Goal: Task Accomplishment & Management: Use online tool/utility

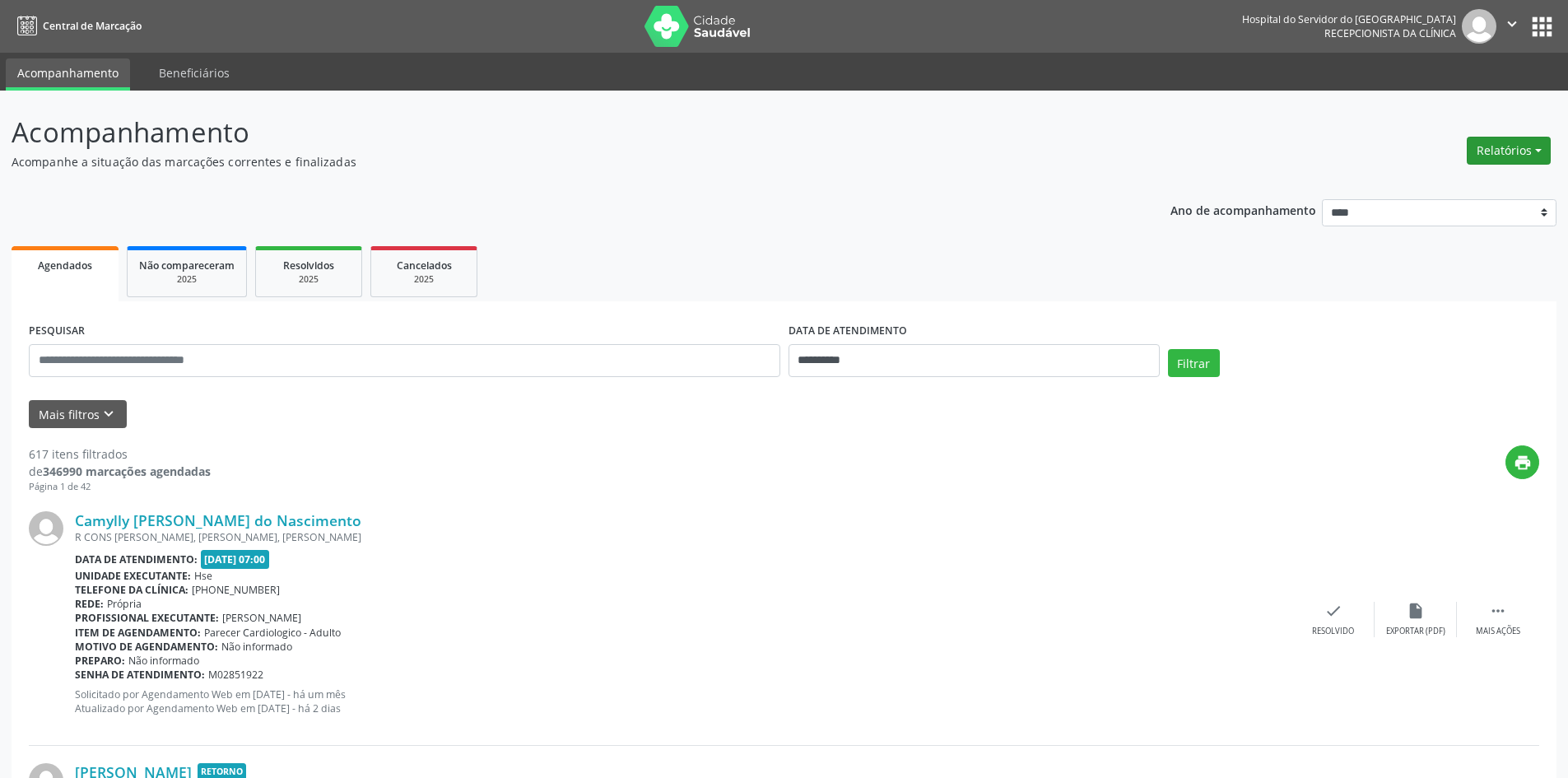
click at [1493, 143] on button "Relatórios" at bounding box center [1509, 151] width 84 height 28
click at [1450, 188] on link "Agendamentos" at bounding box center [1462, 186] width 177 height 23
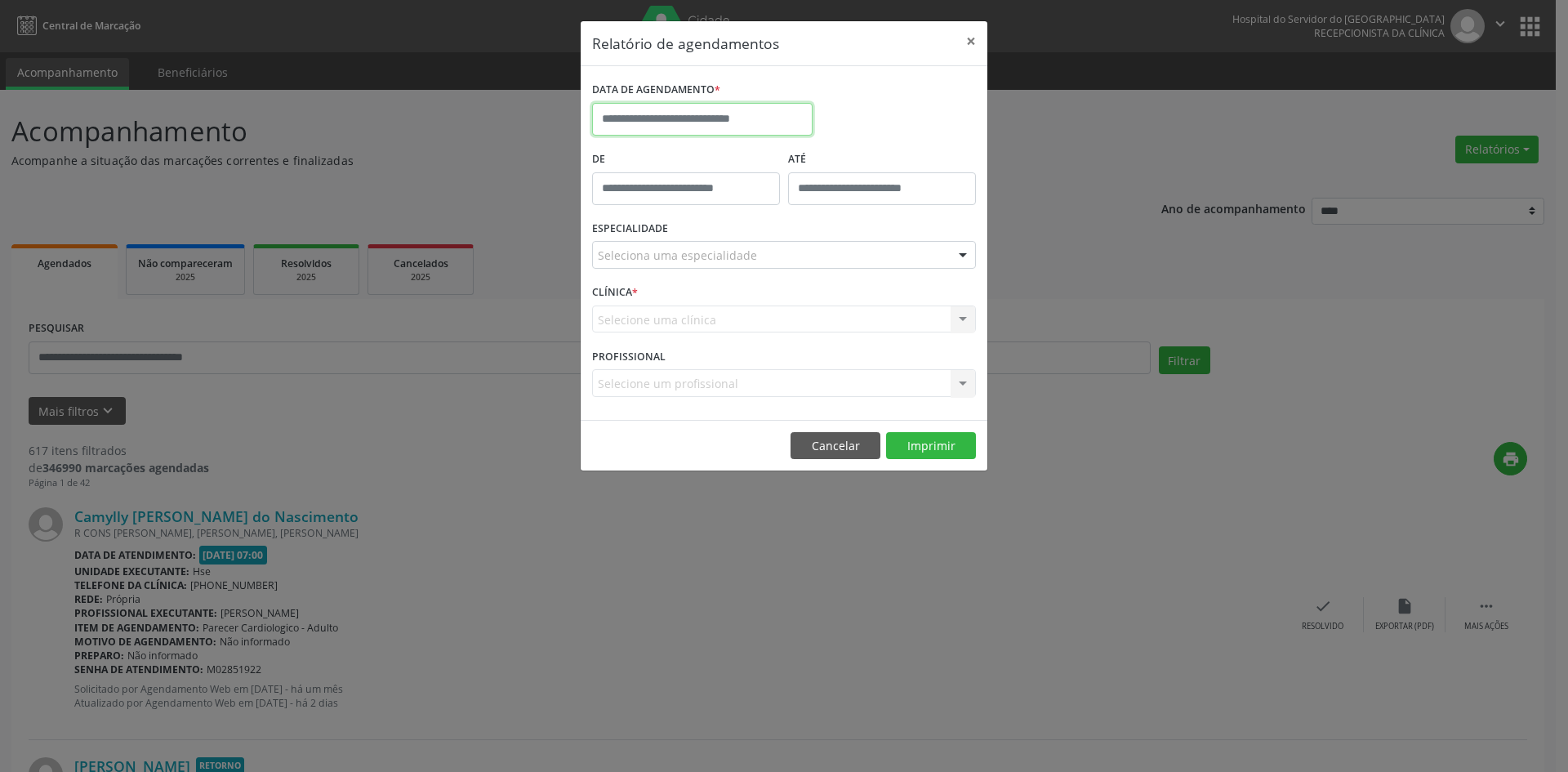
click at [745, 116] on input "text" at bounding box center [702, 119] width 221 height 33
click at [646, 203] on span "1" at bounding box center [646, 204] width 32 height 32
type input "**********"
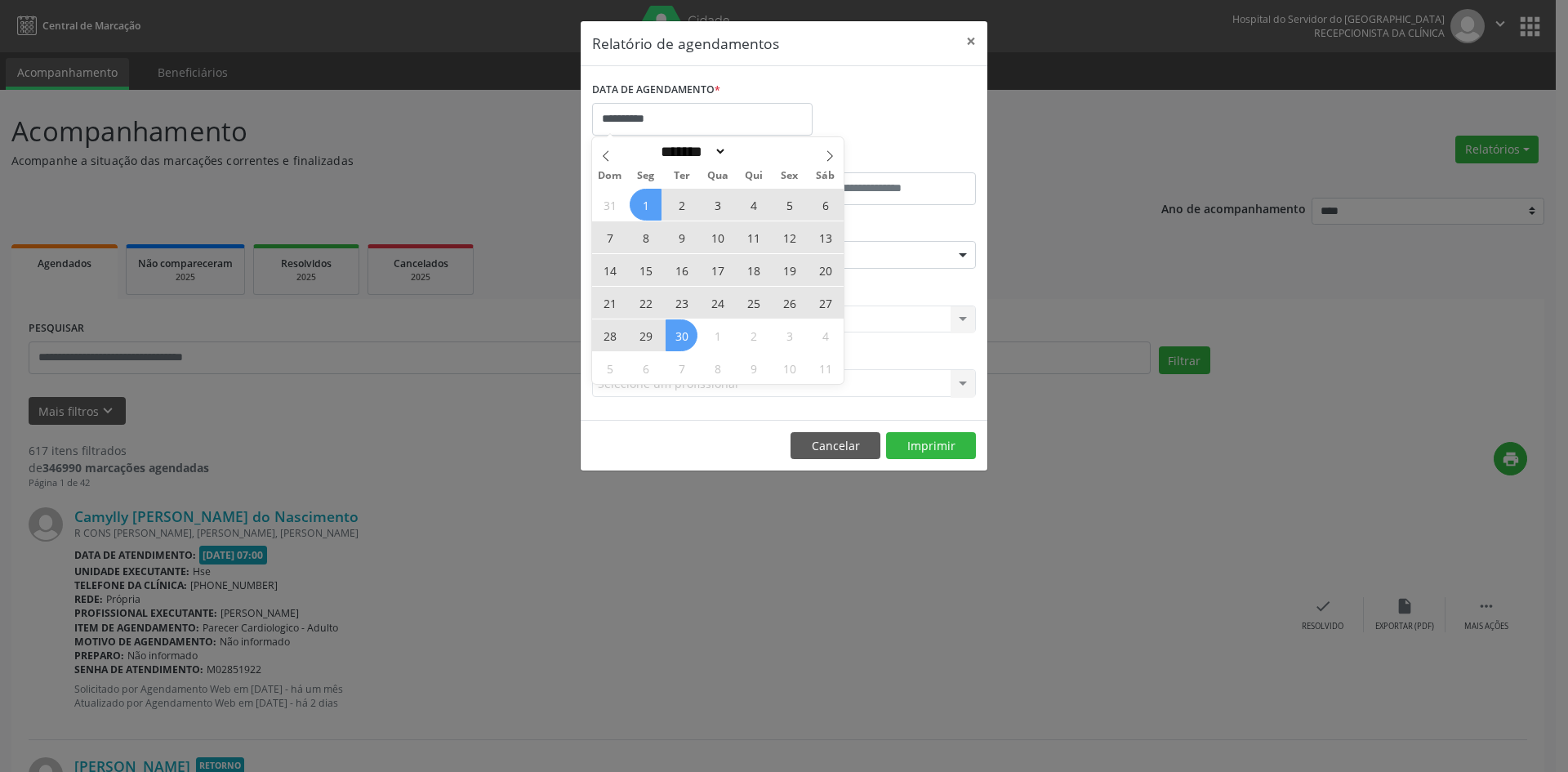
drag, startPoint x: 646, startPoint y: 203, endPoint x: 681, endPoint y: 335, distance: 136.6
click at [681, 335] on div "31 1 2 3 4 5 6 7 8 9 10 11 12 13 14 15 16 17 18 19 20 21 22 23 24 25 26 27 28 2…" at bounding box center [717, 286] width 252 height 196
click at [681, 335] on span "30" at bounding box center [681, 335] width 32 height 32
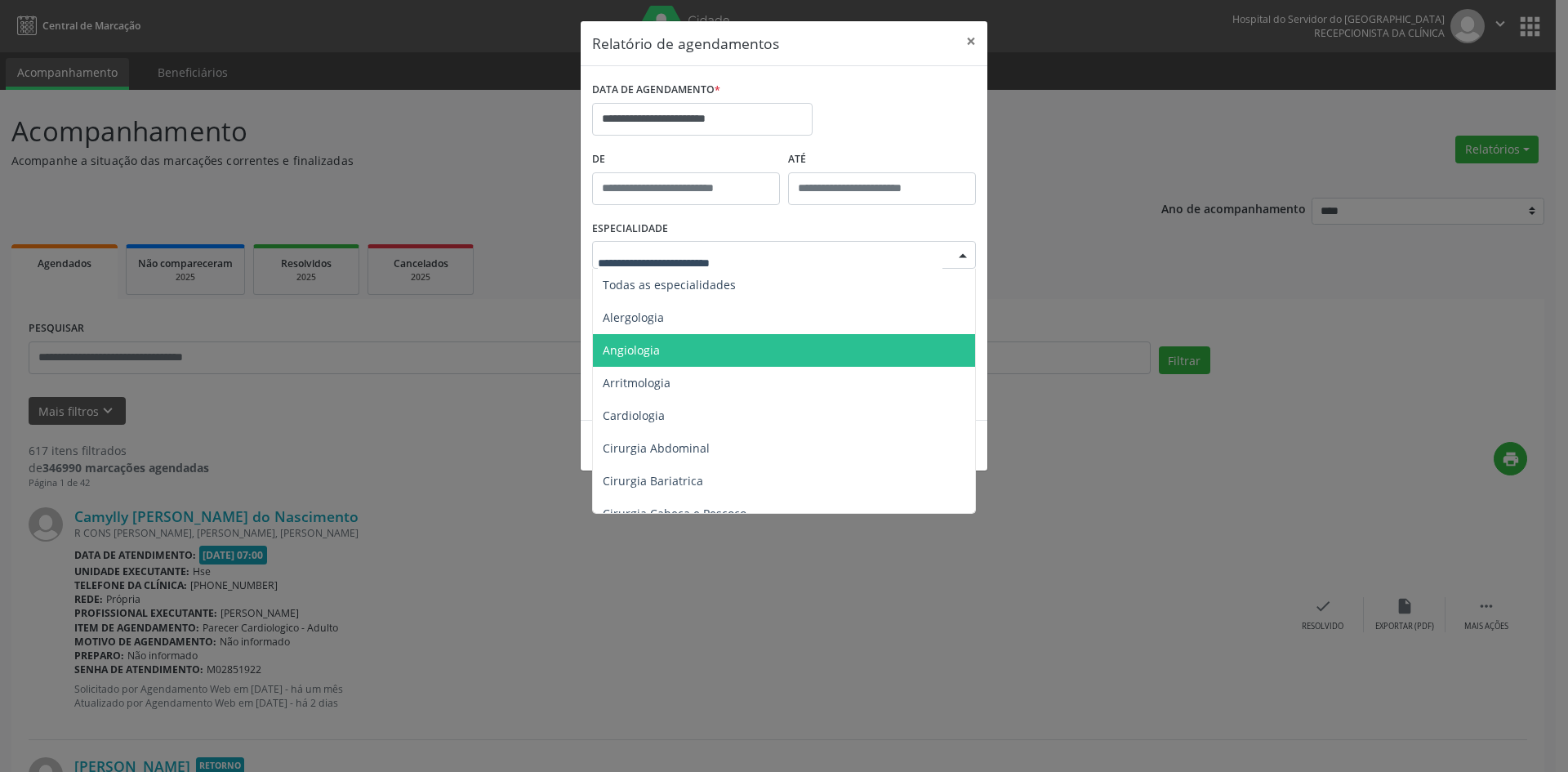
click at [698, 346] on span "Angiologia" at bounding box center [785, 351] width 385 height 33
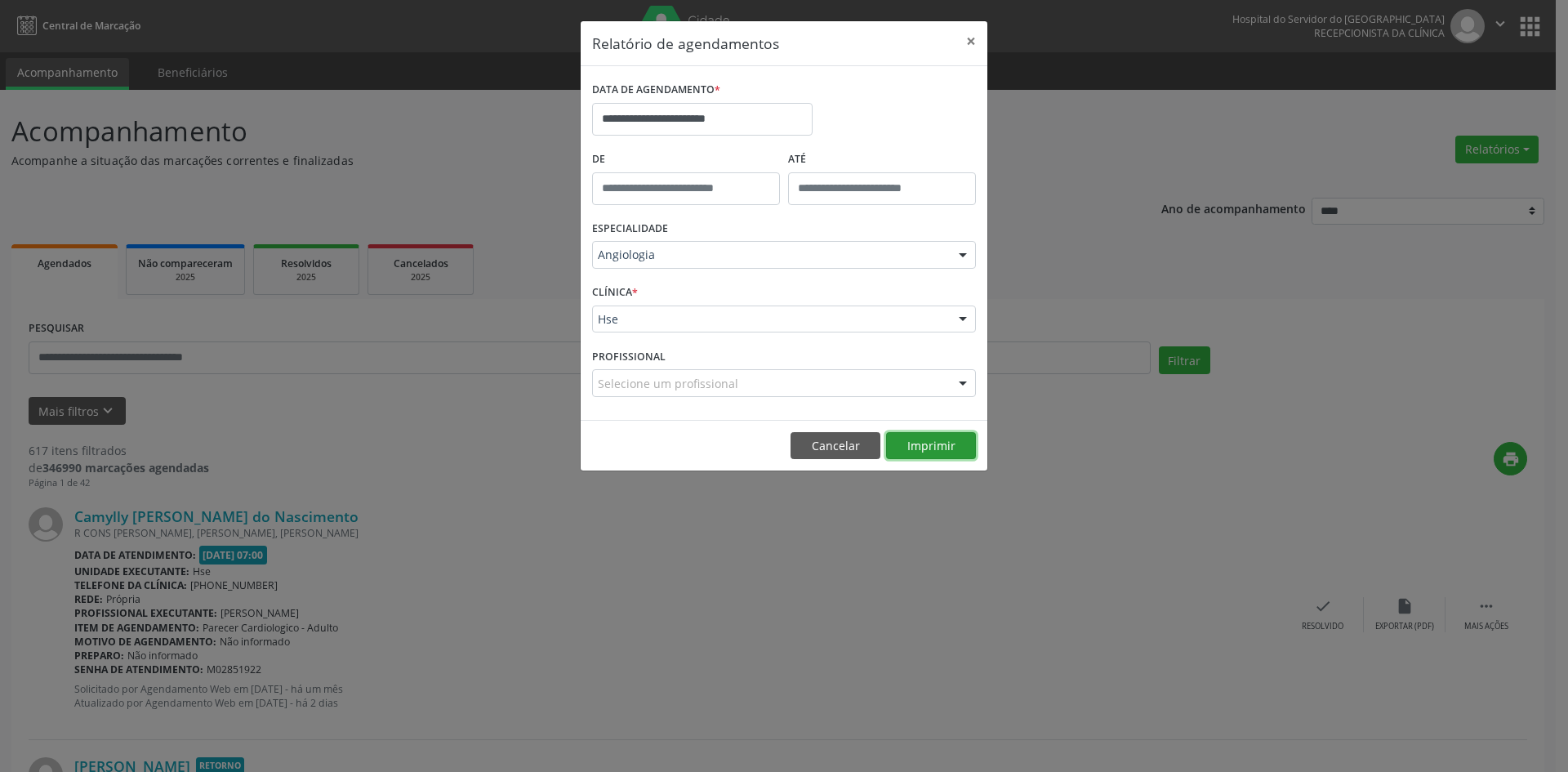
click at [931, 450] on button "Imprimir" at bounding box center [931, 446] width 90 height 28
click at [729, 118] on input "**********" at bounding box center [702, 119] width 221 height 33
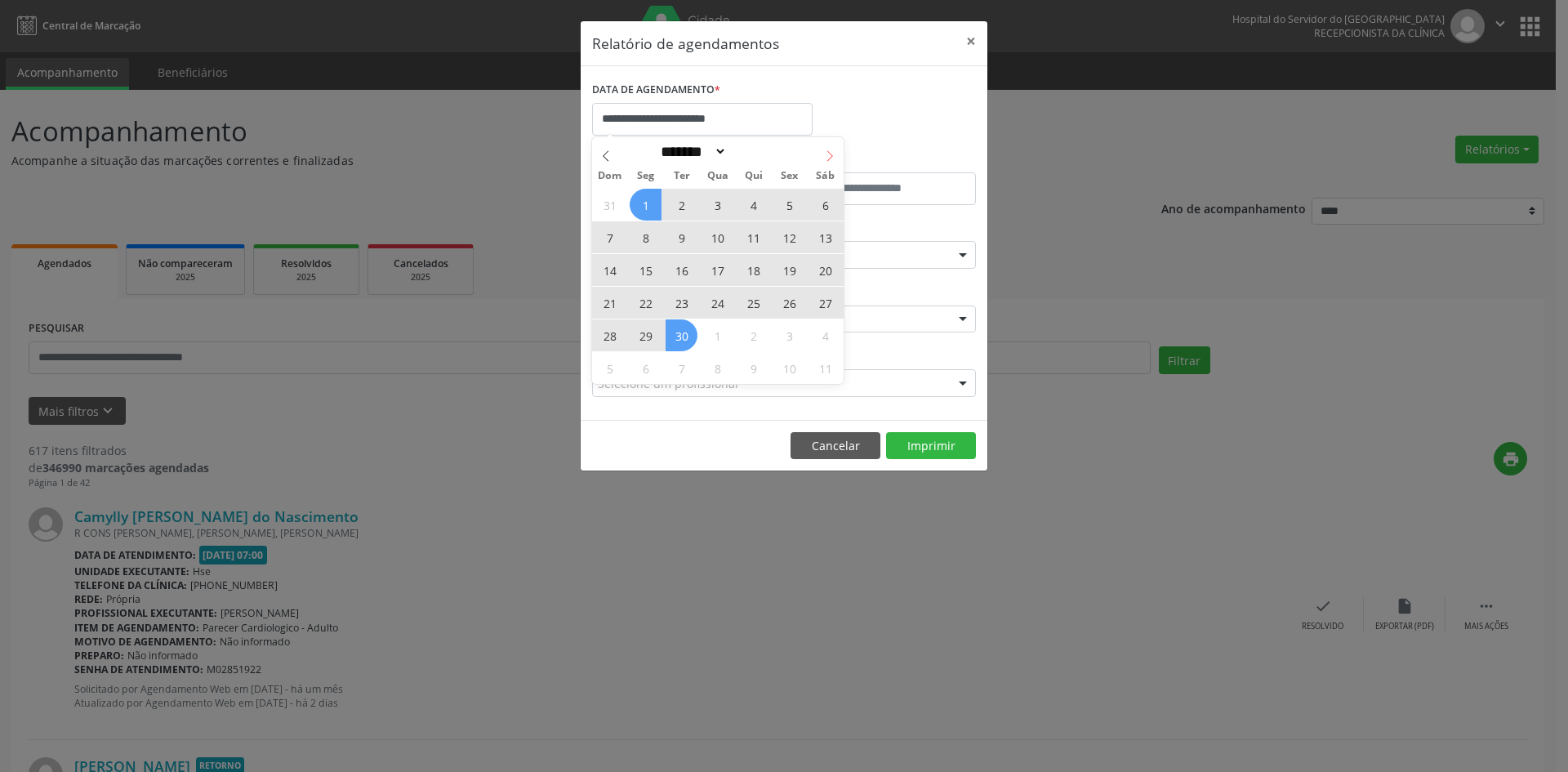
click at [827, 155] on icon at bounding box center [829, 156] width 11 height 11
select select "*"
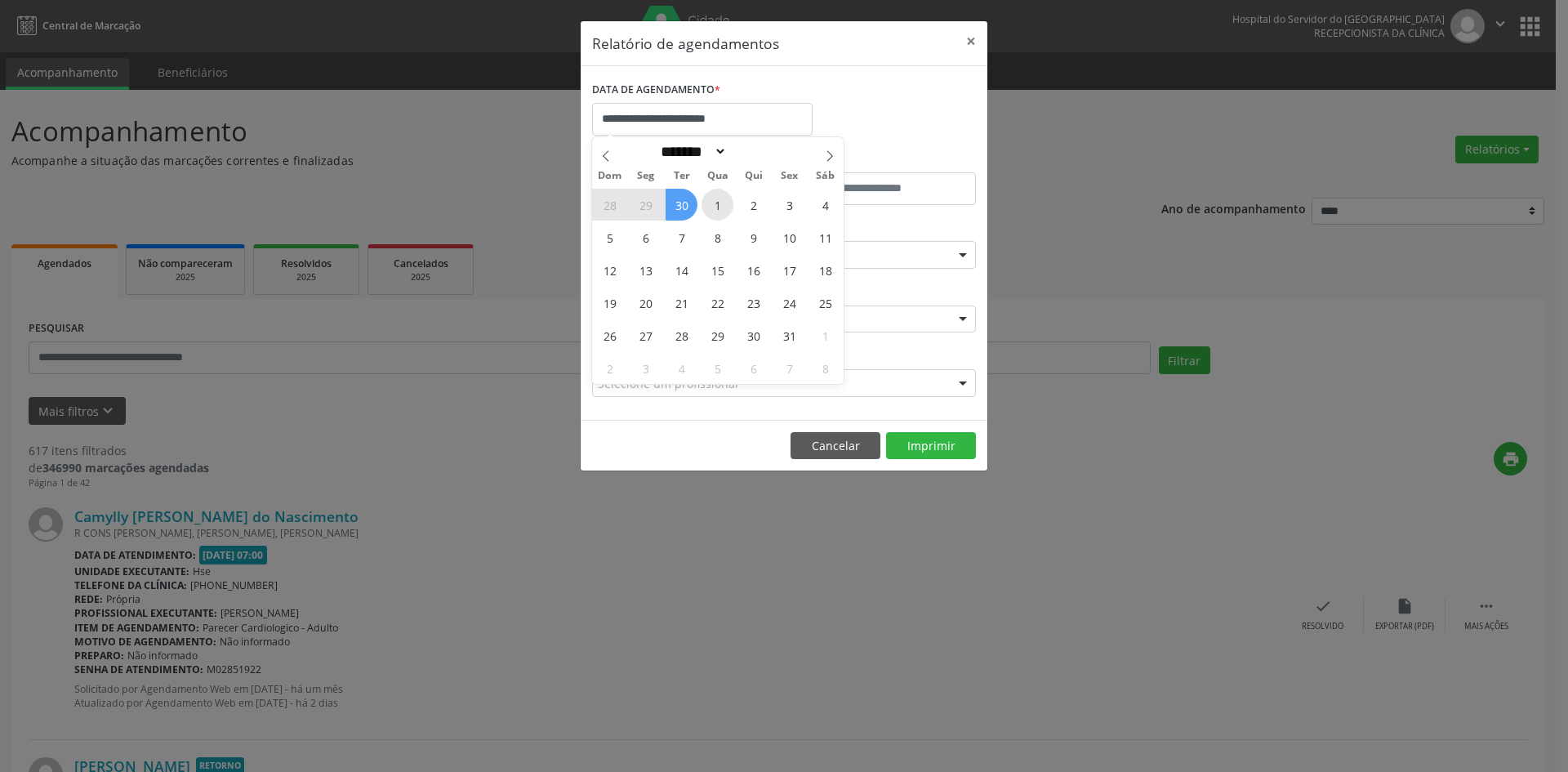
click at [719, 205] on span "1" at bounding box center [717, 204] width 32 height 32
type input "**********"
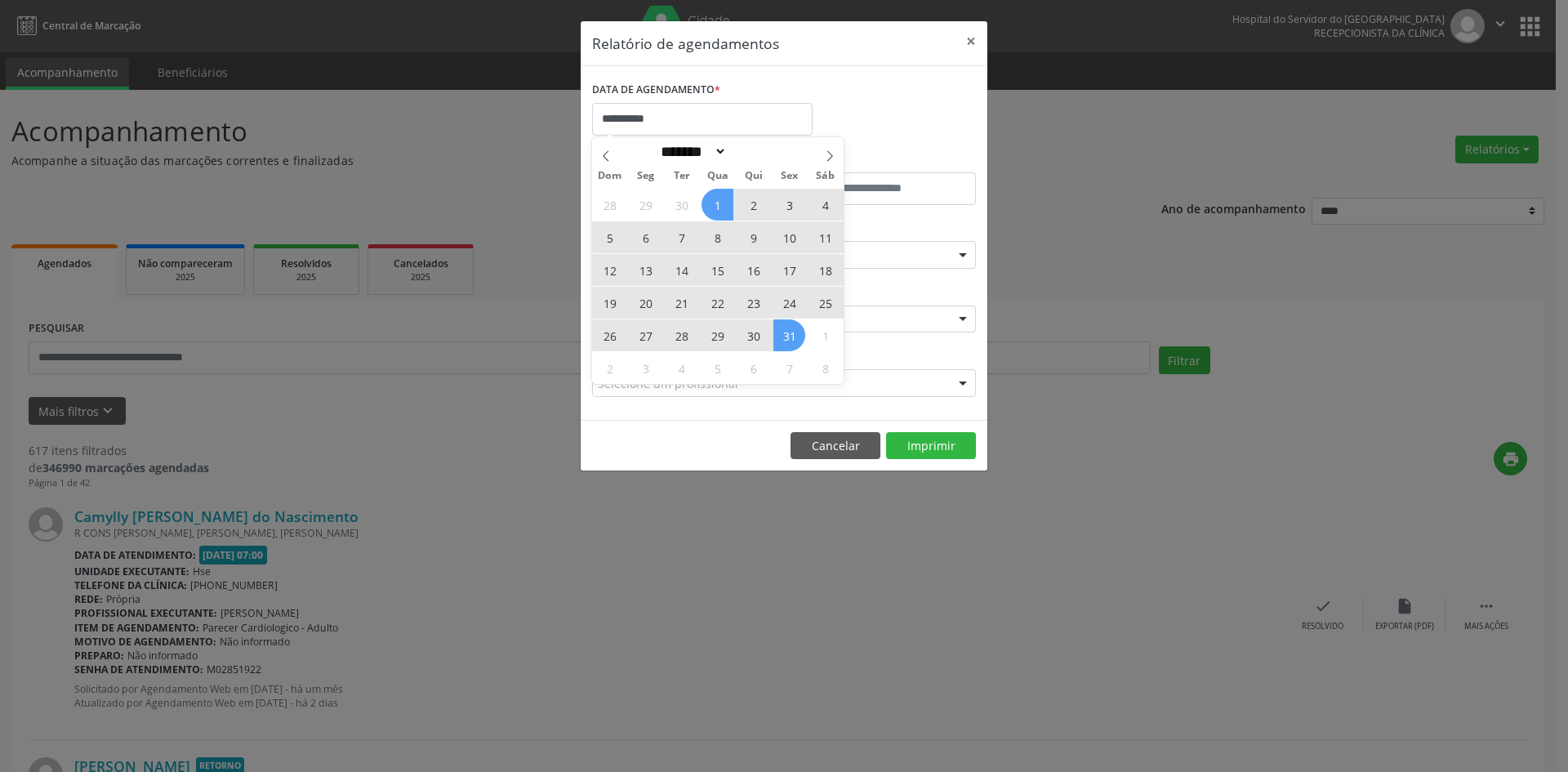
drag, startPoint x: 719, startPoint y: 205, endPoint x: 787, endPoint y: 344, distance: 154.7
click at [787, 344] on div "28 29 30 1 2 3 4 5 6 7 8 9 10 11 12 13 14 15 16 17 18 19 20 21 22 23 24 25 26 2…" at bounding box center [717, 286] width 252 height 196
click at [787, 342] on span "31" at bounding box center [789, 335] width 32 height 32
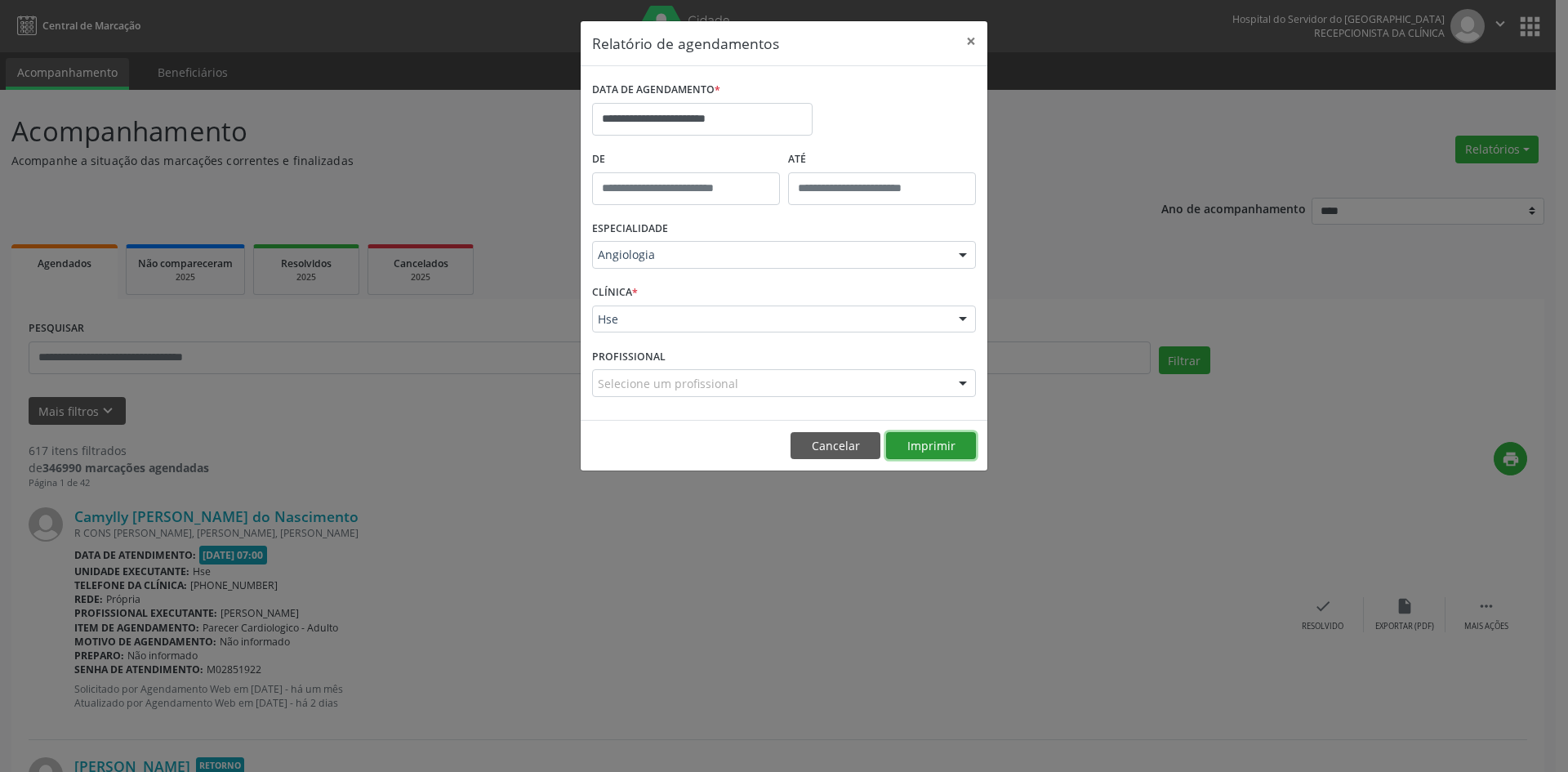
click at [940, 447] on button "Imprimir" at bounding box center [931, 446] width 90 height 28
